Goal: Task Accomplishment & Management: Manage account settings

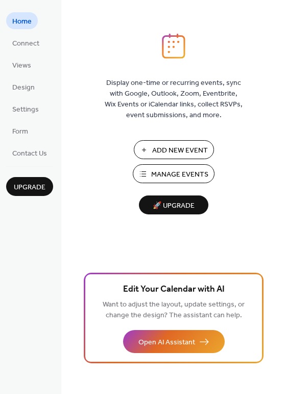
click at [164, 171] on span "Manage Events" at bounding box center [179, 174] width 57 height 11
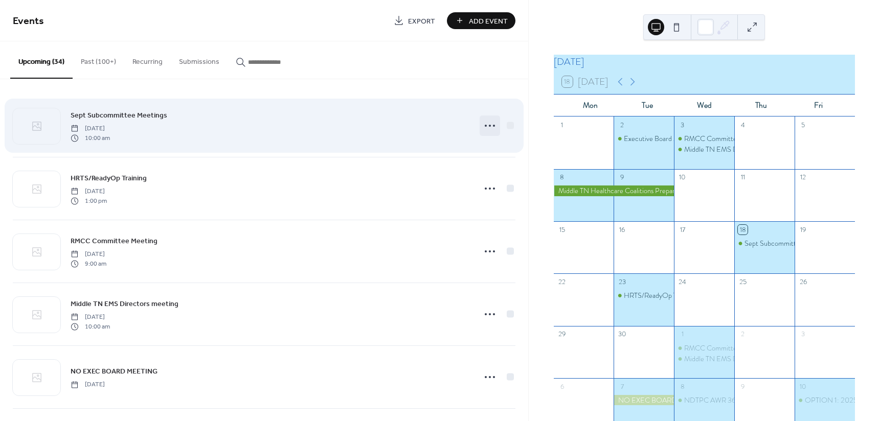
click at [493, 125] on circle at bounding box center [494, 126] width 2 height 2
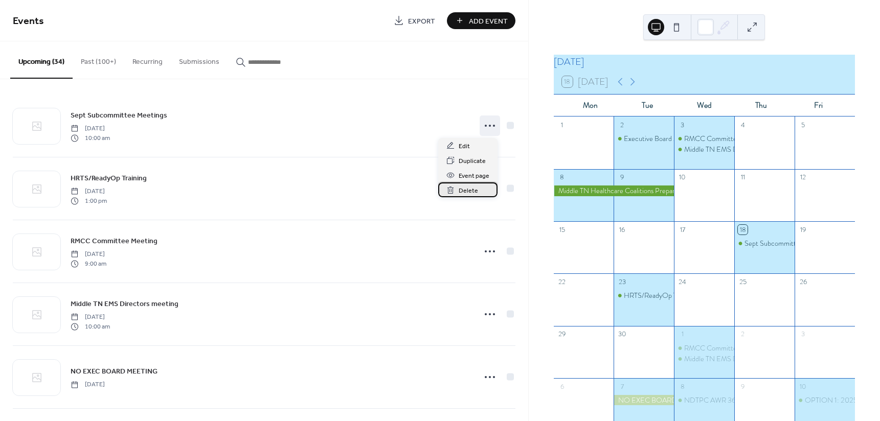
click at [470, 192] on span "Delete" at bounding box center [468, 191] width 19 height 11
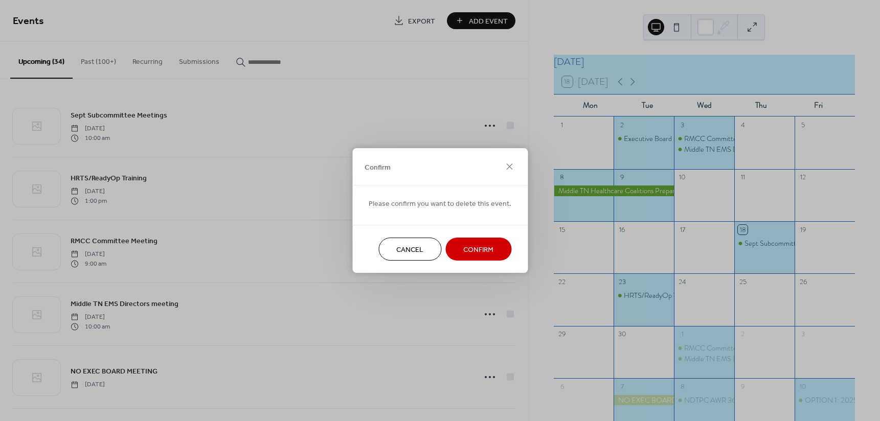
click at [465, 250] on span "Confirm" at bounding box center [478, 250] width 30 height 11
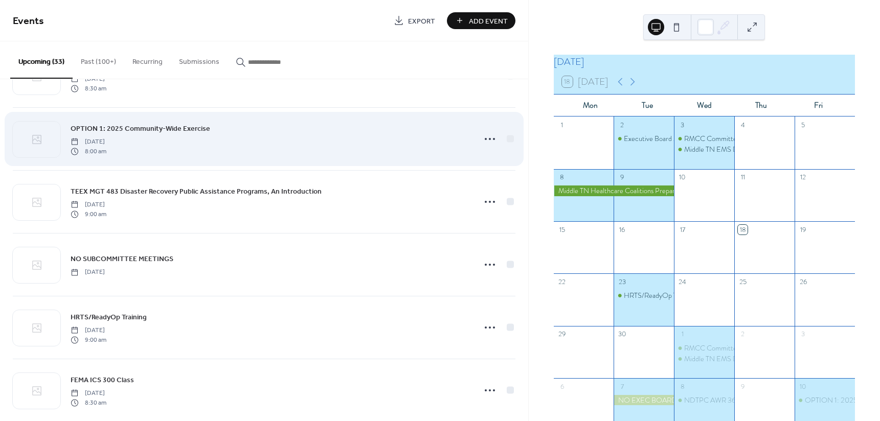
scroll to position [307, 0]
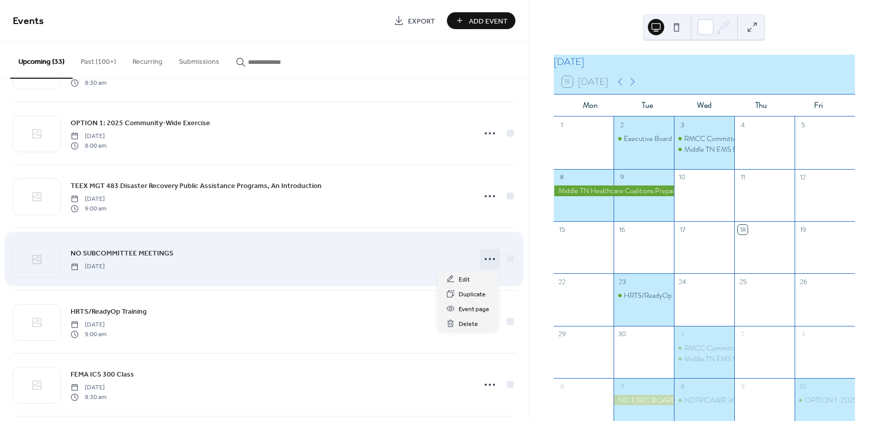
click at [484, 256] on icon at bounding box center [490, 259] width 16 height 16
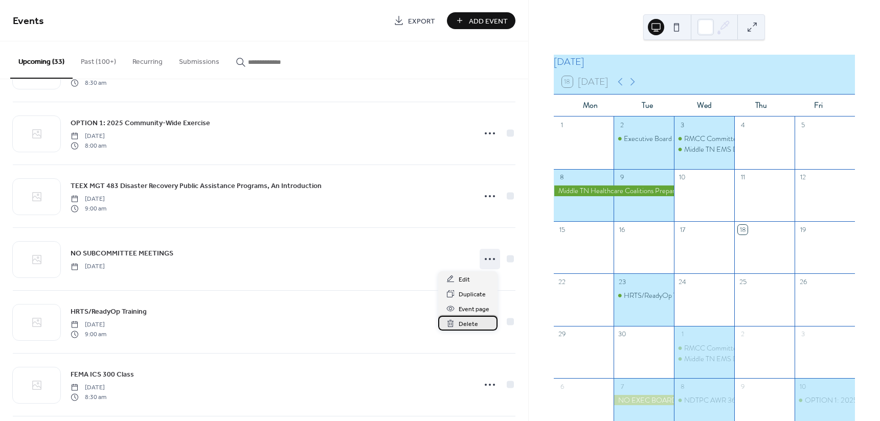
click at [475, 319] on span "Delete" at bounding box center [468, 324] width 19 height 11
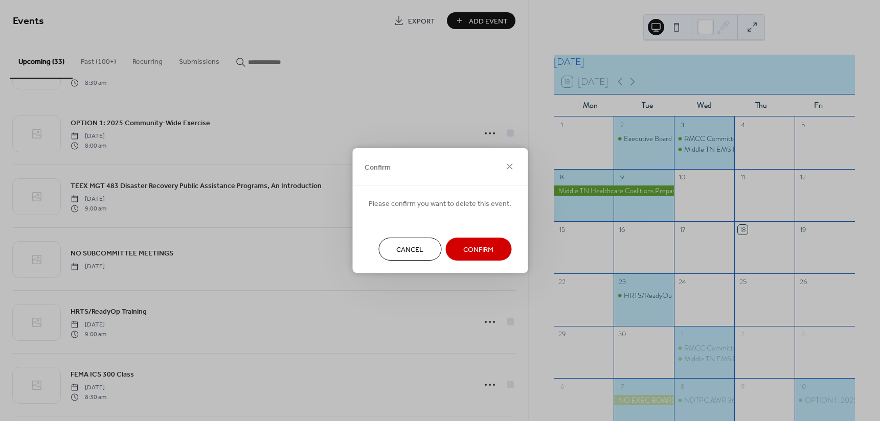
click at [479, 248] on span "Confirm" at bounding box center [478, 250] width 30 height 11
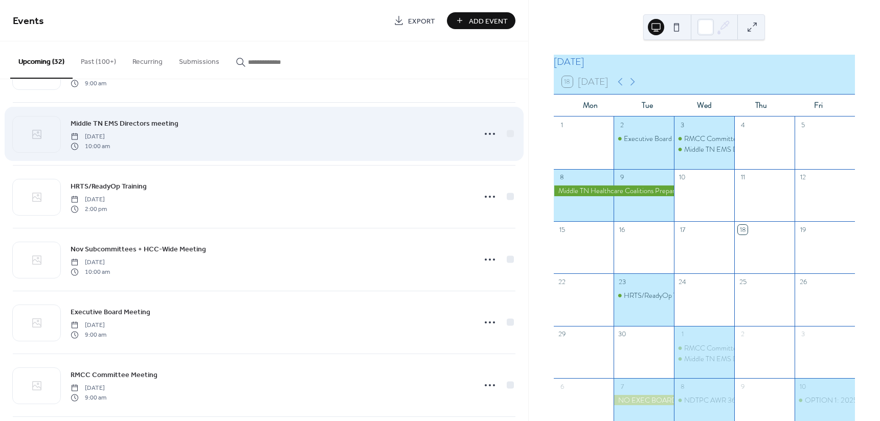
scroll to position [921, 0]
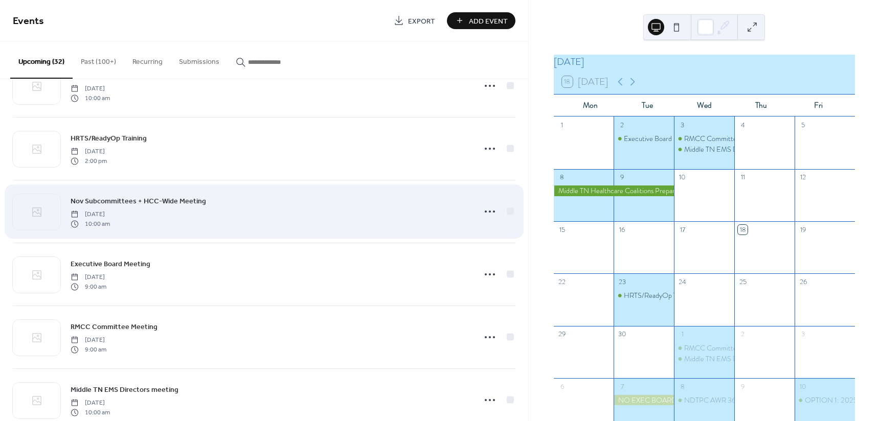
click at [136, 203] on span "Nov Subcommittees + HCC-Wide Meeting" at bounding box center [139, 201] width 136 height 11
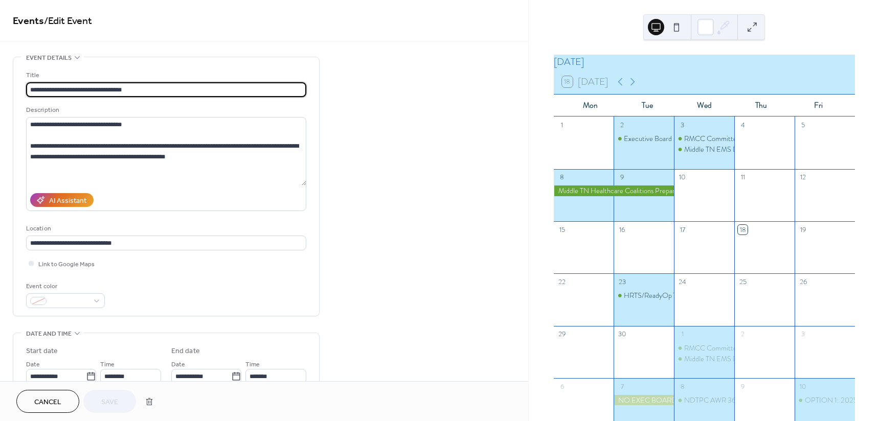
scroll to position [1, 0]
drag, startPoint x: 90, startPoint y: 88, endPoint x: 19, endPoint y: 97, distance: 71.6
click at [19, 98] on div "**********" at bounding box center [166, 186] width 306 height 259
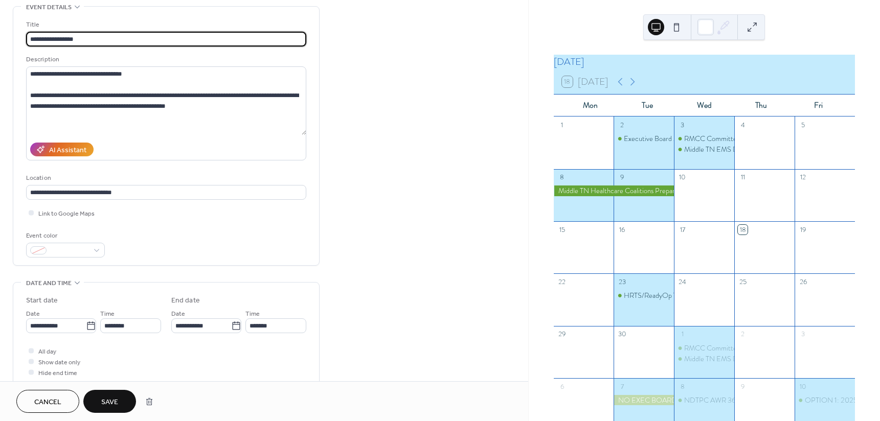
scroll to position [51, 0]
type input "**********"
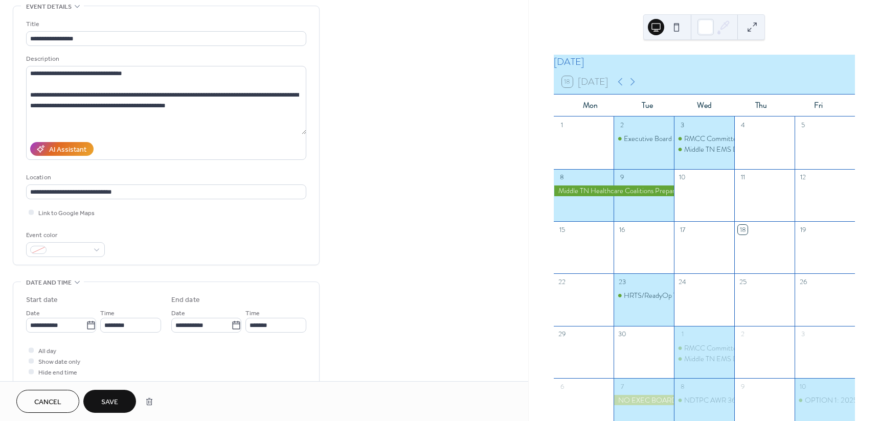
click at [95, 404] on button "Save" at bounding box center [109, 401] width 53 height 23
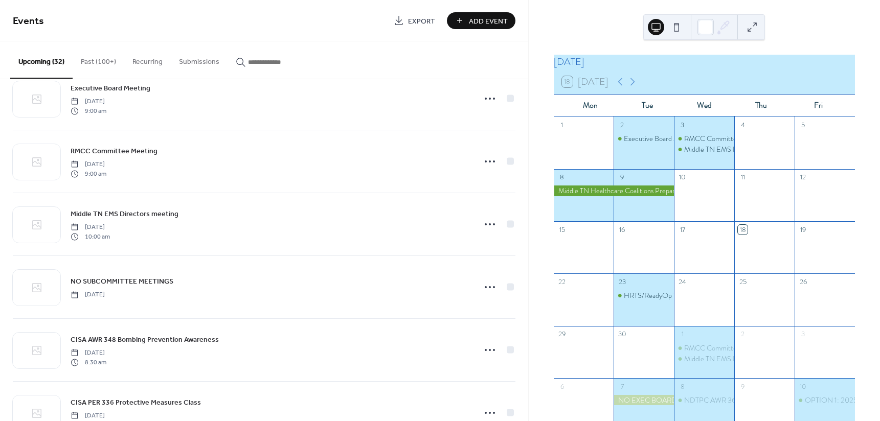
scroll to position [1125, 0]
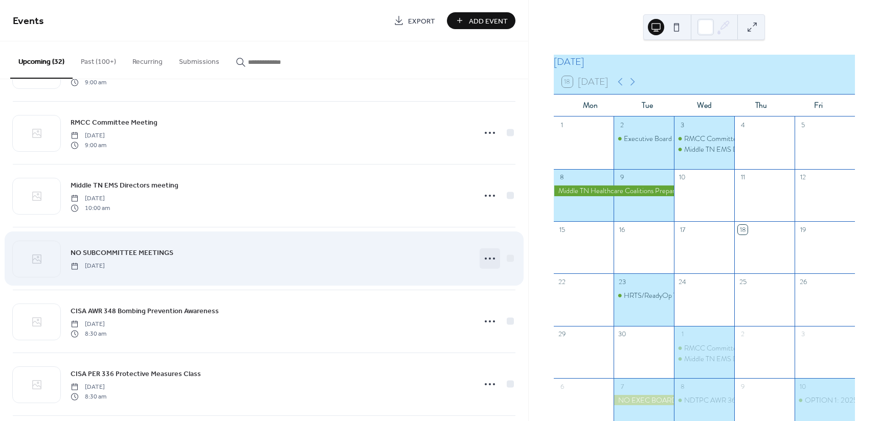
click at [483, 257] on icon at bounding box center [490, 259] width 16 height 16
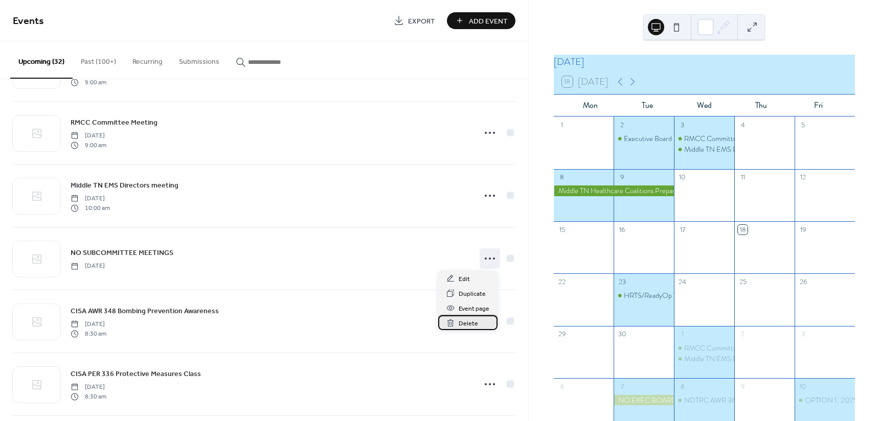
click at [462, 325] on span "Delete" at bounding box center [468, 324] width 19 height 11
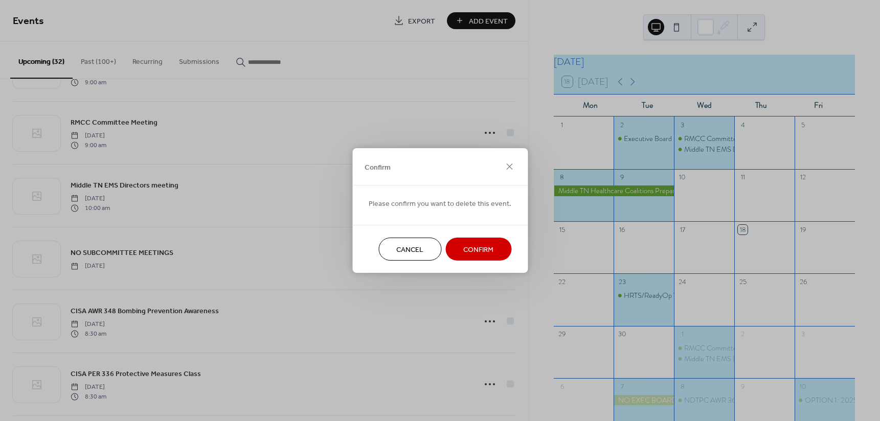
click at [467, 246] on span "Confirm" at bounding box center [478, 250] width 30 height 11
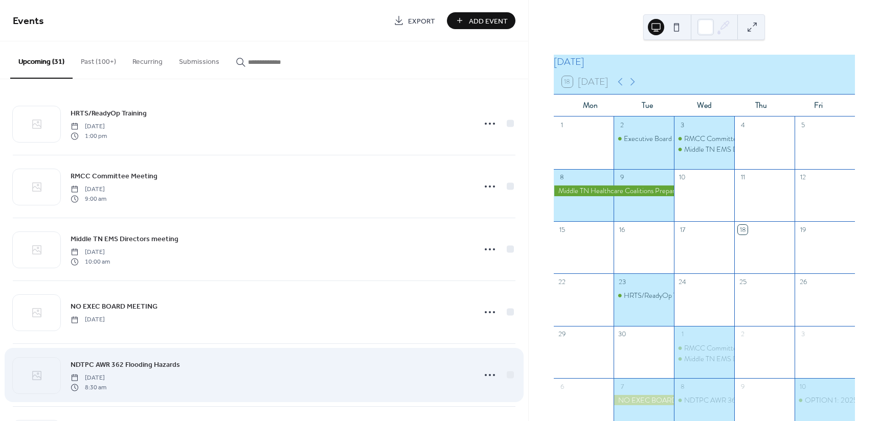
scroll to position [0, 0]
